Goal: Find contact information: Obtain details needed to contact an individual or organization

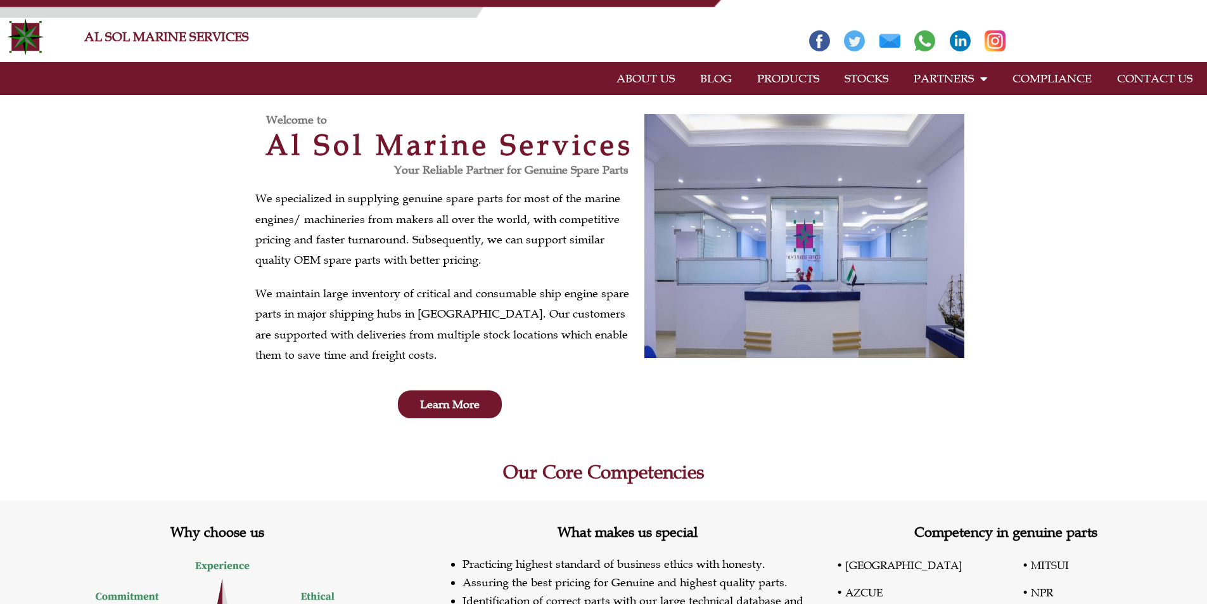
click at [802, 79] on link "PRODUCTS" at bounding box center [788, 78] width 87 height 29
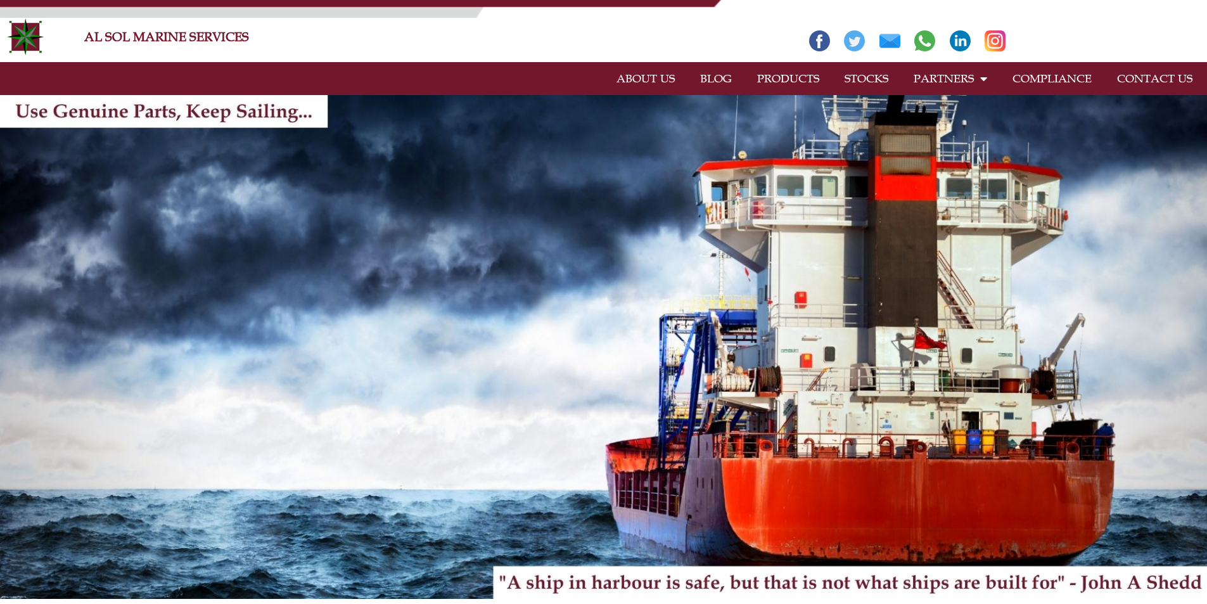
click at [870, 70] on link "STOCKS" at bounding box center [866, 78] width 69 height 29
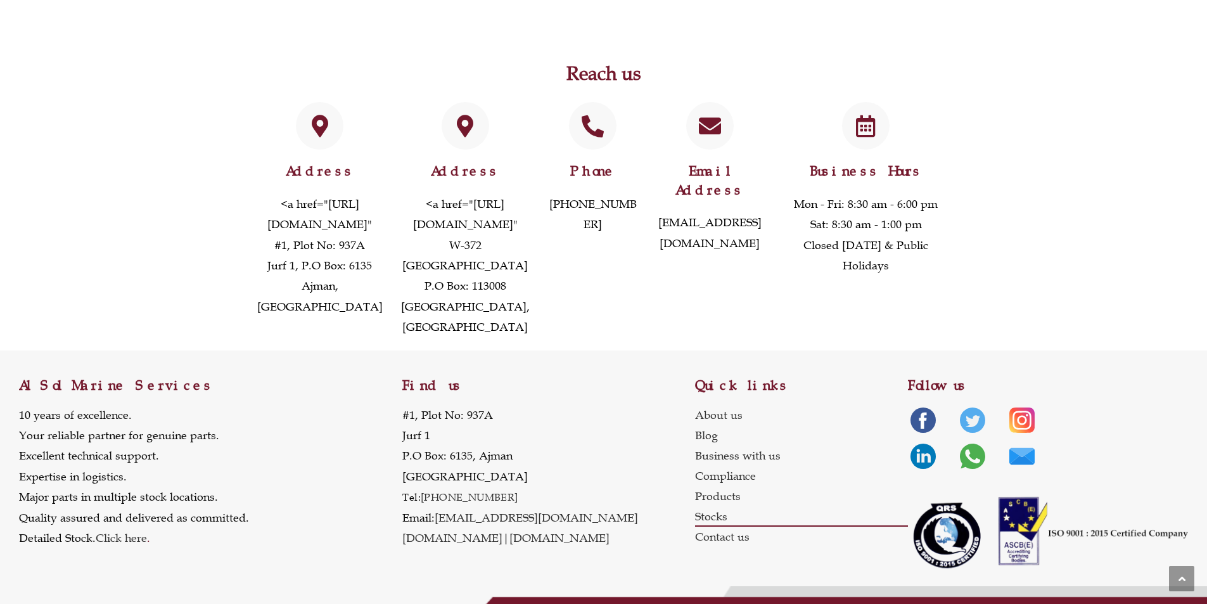
scroll to position [1077, 0]
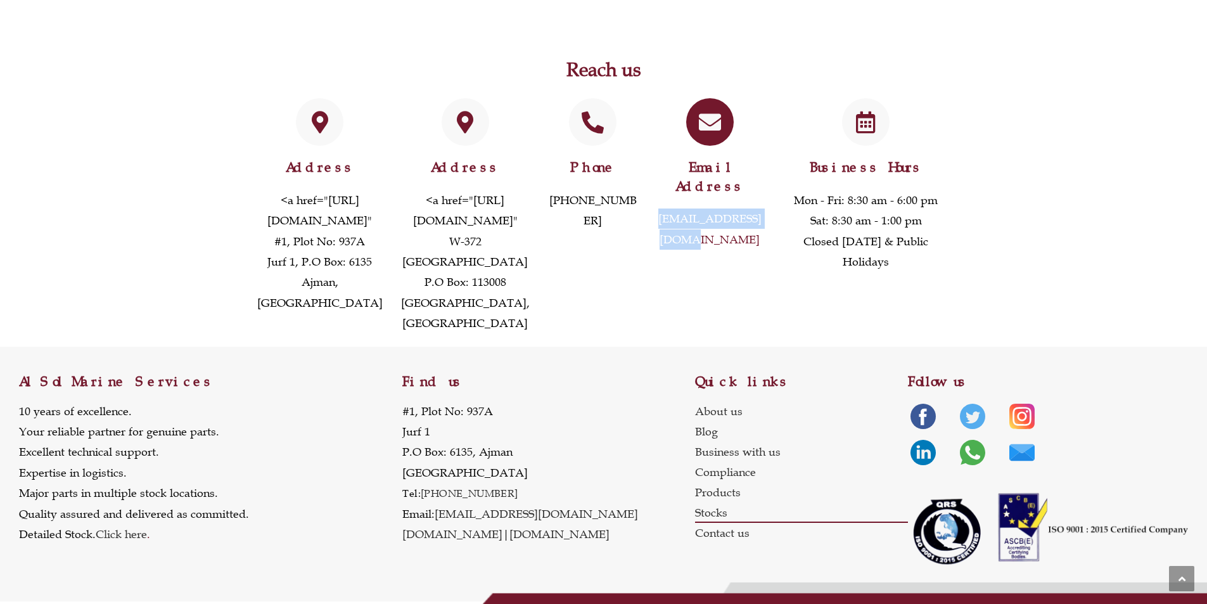
drag, startPoint x: 650, startPoint y: 96, endPoint x: 765, endPoint y: 103, distance: 115.6
click at [765, 103] on div "Email Address info@alsolmarine.com" at bounding box center [709, 216] width 127 height 248
copy link "[EMAIL_ADDRESS][DOMAIN_NAME]"
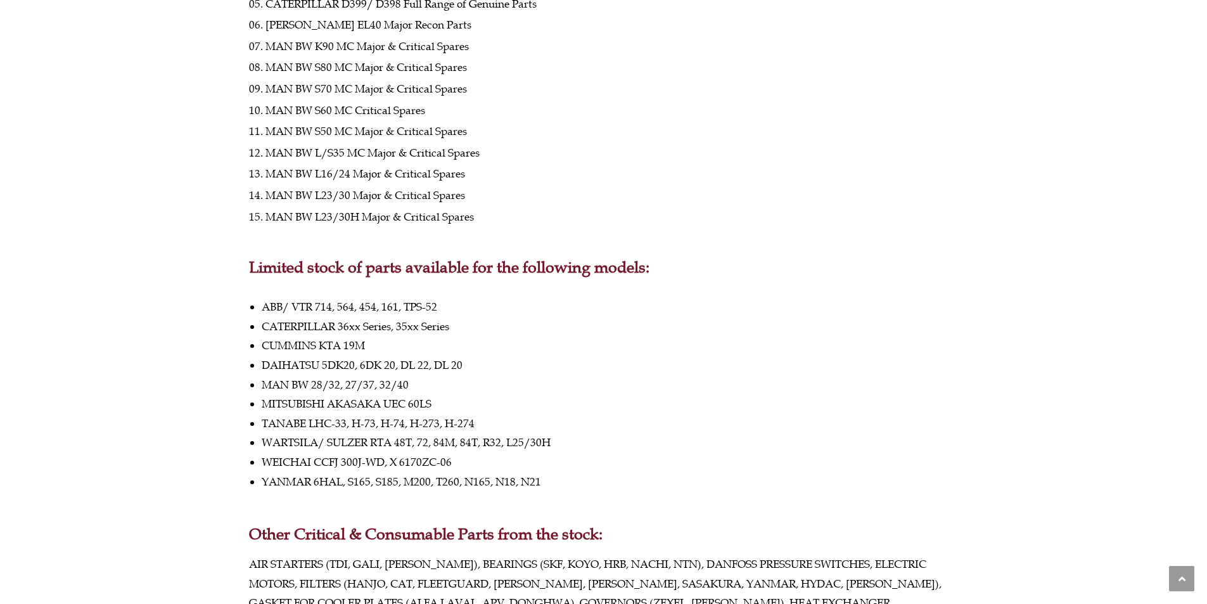
scroll to position [0, 0]
